Goal: Navigation & Orientation: Find specific page/section

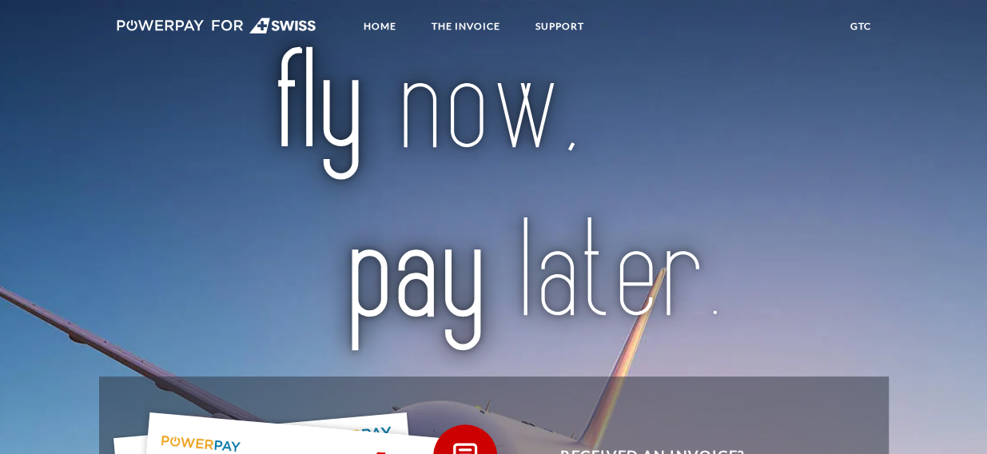
click at [144, 166] on div at bounding box center [493, 199] width 789 height 354
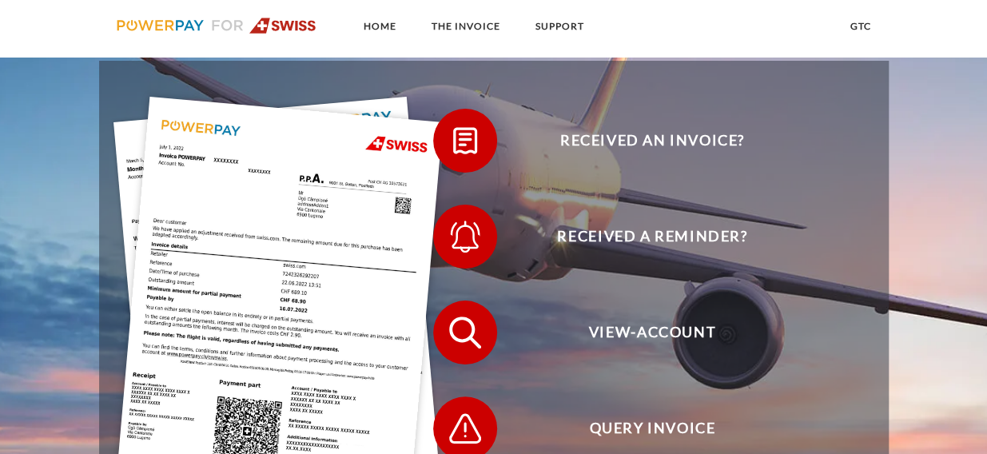
scroll to position [315, 0]
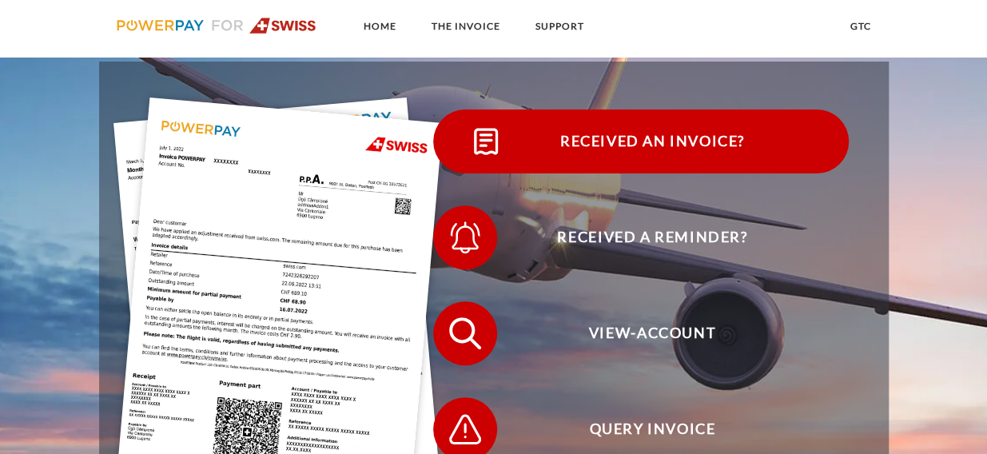
click at [441, 145] on span at bounding box center [462, 141] width 80 height 80
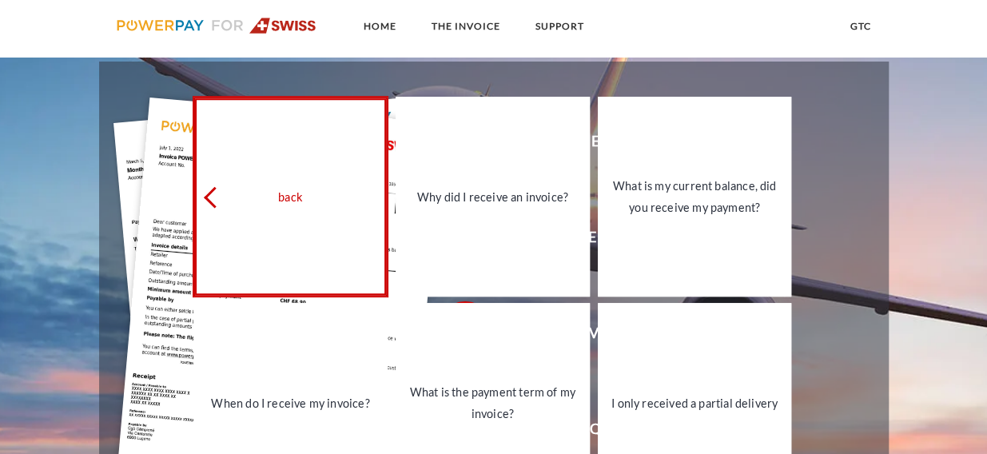
click at [322, 193] on div "back" at bounding box center [290, 196] width 175 height 22
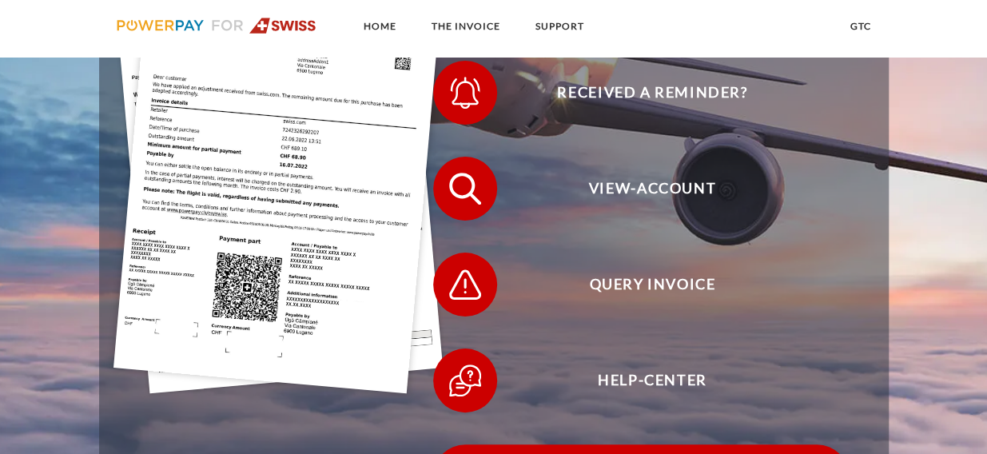
scroll to position [456, 0]
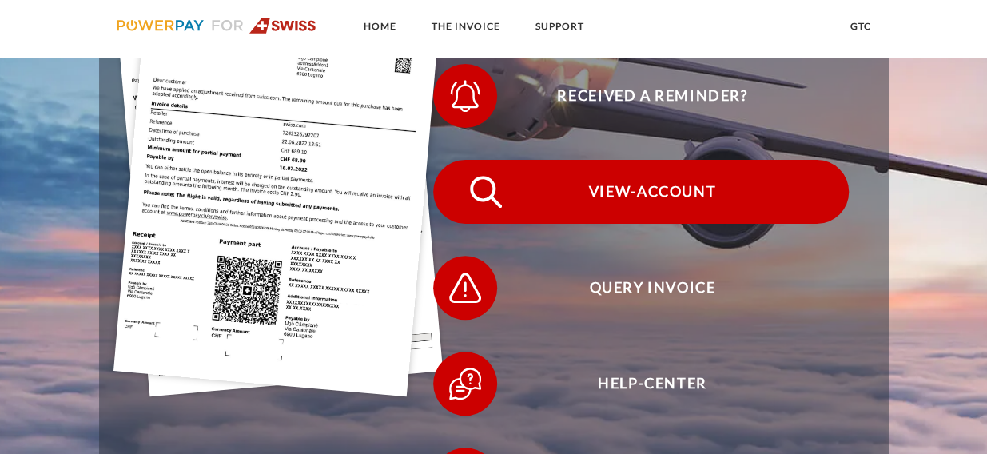
click at [483, 212] on img at bounding box center [486, 192] width 40 height 40
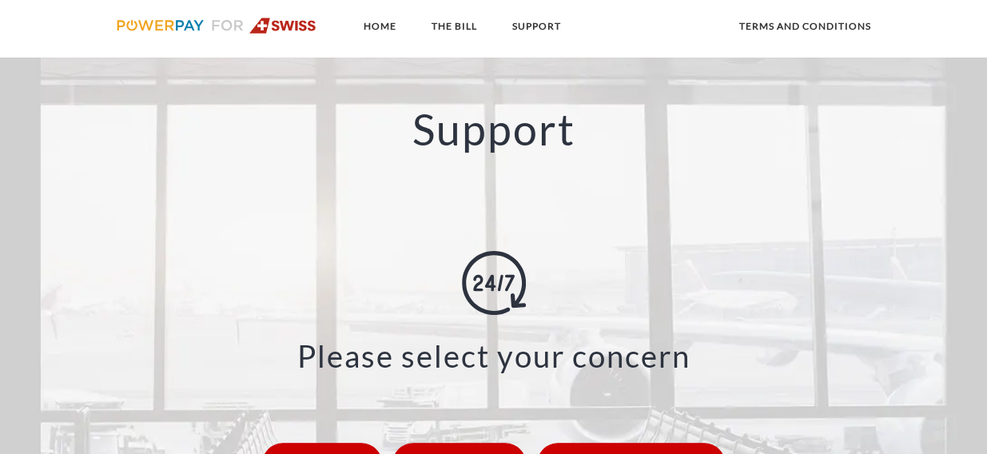
scroll to position [2089, 0]
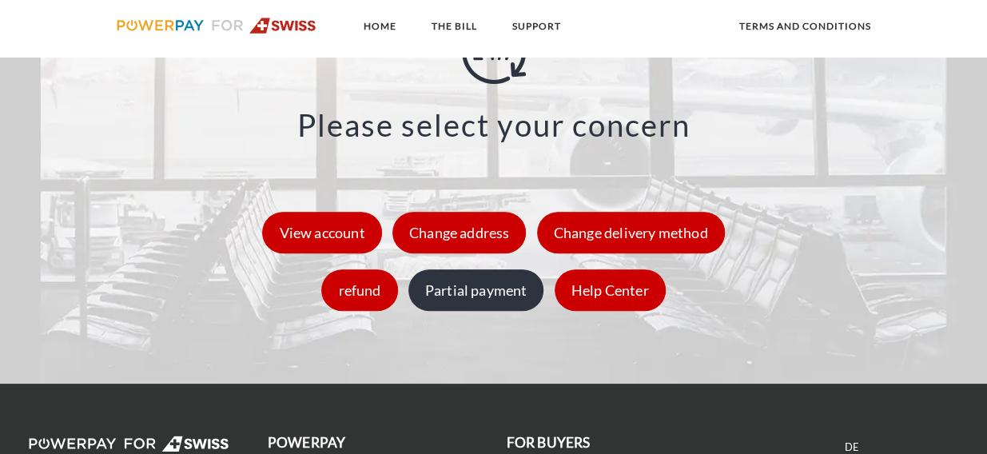
click at [479, 294] on font "Partial payment" at bounding box center [476, 290] width 102 height 18
